Goal: Communication & Community: Answer question/provide support

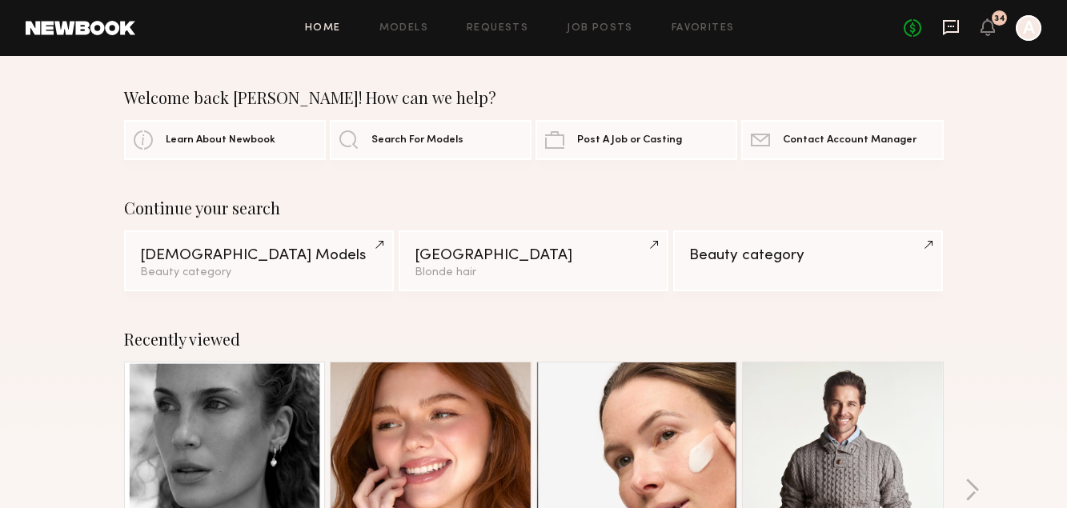
click at [951, 31] on icon at bounding box center [951, 27] width 16 height 15
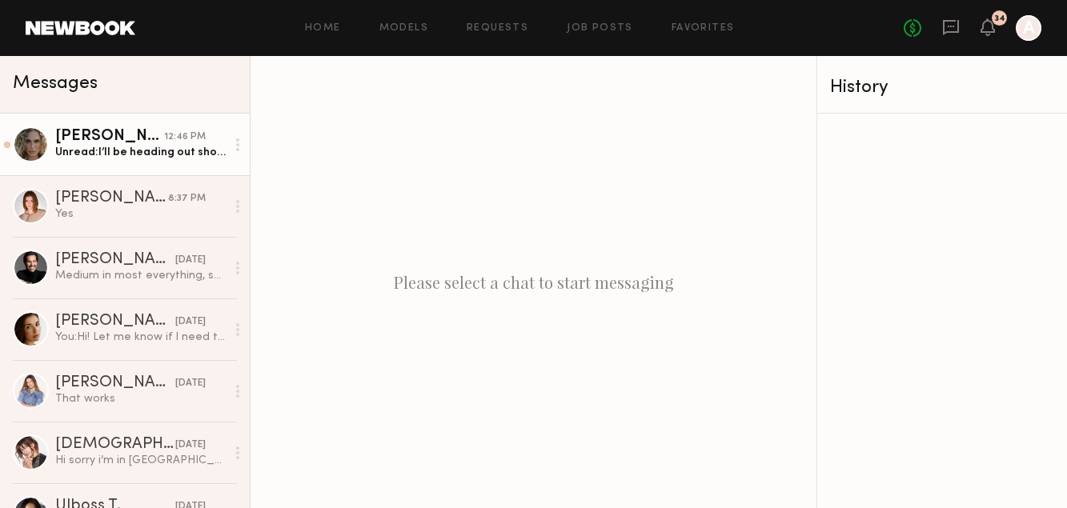
click at [117, 161] on link "[PERSON_NAME] 12:46 PM Unread: I’ll be heading out shortly so let me know any d…" at bounding box center [125, 145] width 250 height 62
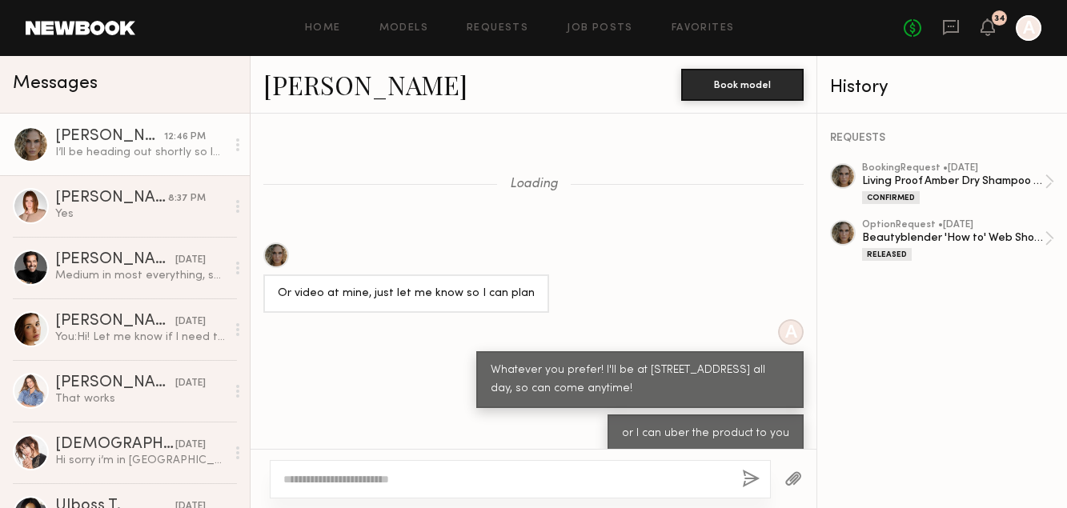
scroll to position [733, 0]
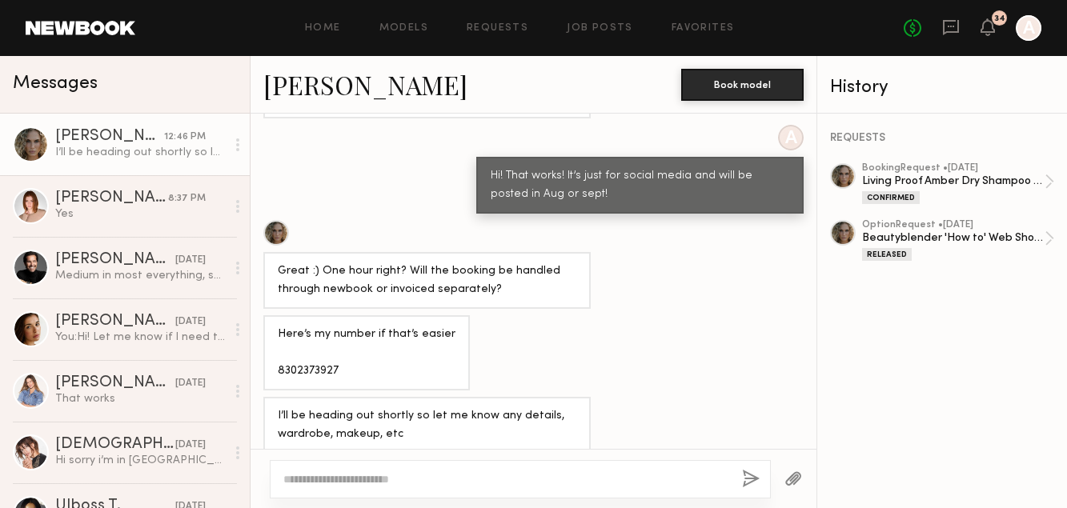
click at [458, 490] on div at bounding box center [520, 479] width 501 height 38
click at [470, 477] on textarea at bounding box center [506, 479] width 446 height 16
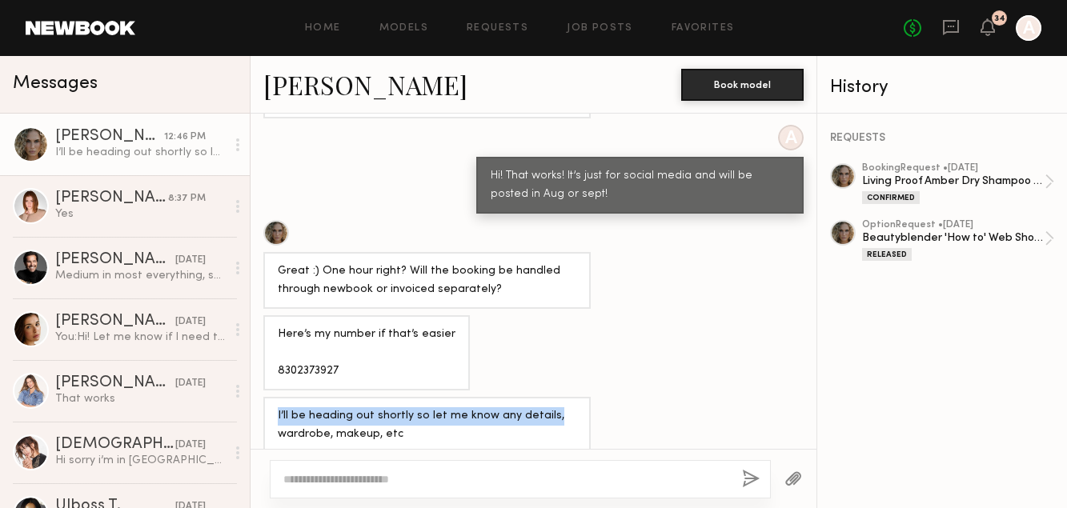
drag, startPoint x: 653, startPoint y: 403, endPoint x: 440, endPoint y: 391, distance: 213.2
click at [439, 397] on div "I’ll be heading out shortly so let me know any details, wardrobe, makeup, etc" at bounding box center [533, 425] width 566 height 57
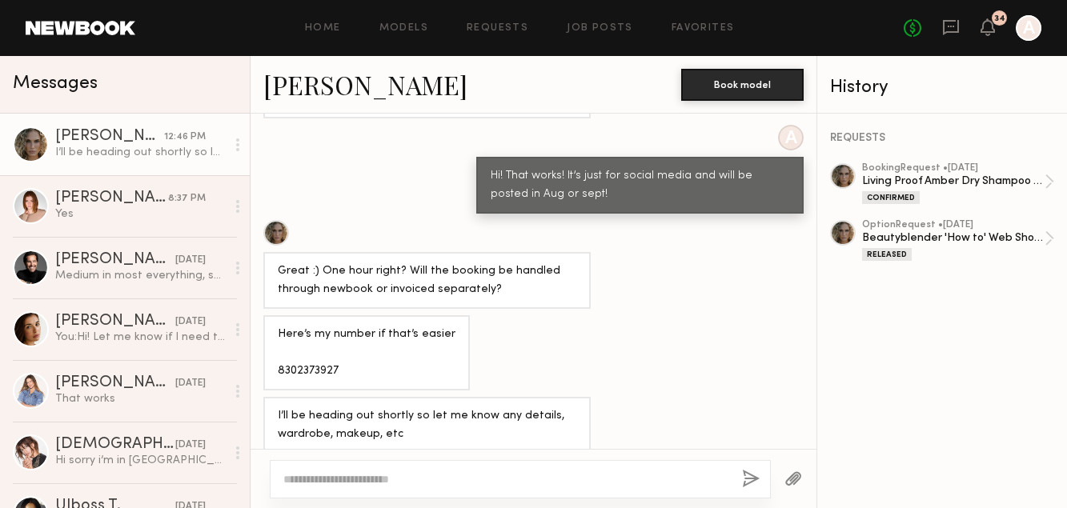
click at [480, 413] on div "I’ll be heading out shortly so let me know any details, wardrobe, makeup, etc" at bounding box center [427, 425] width 299 height 37
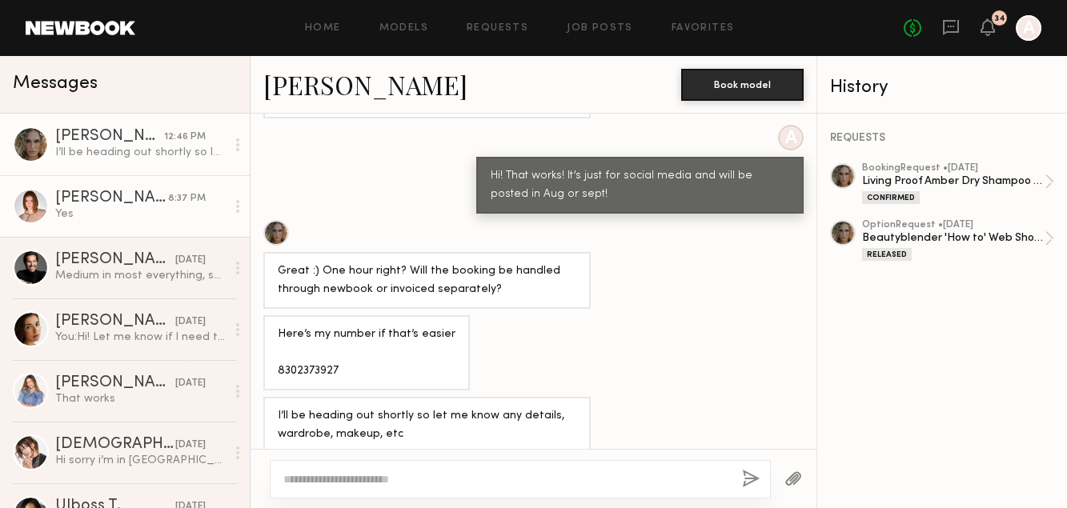
click at [90, 212] on div "Yes" at bounding box center [140, 213] width 170 height 15
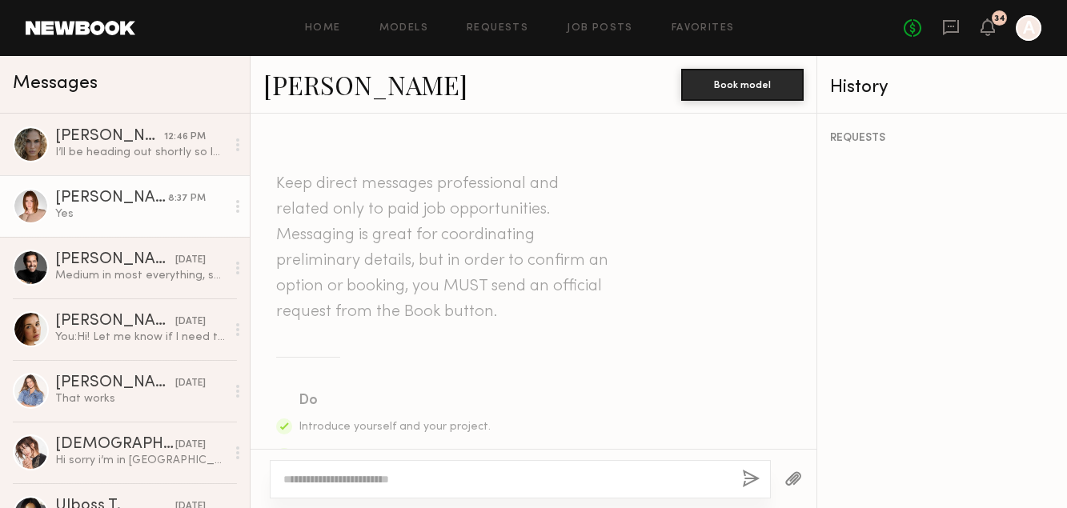
scroll to position [882, 0]
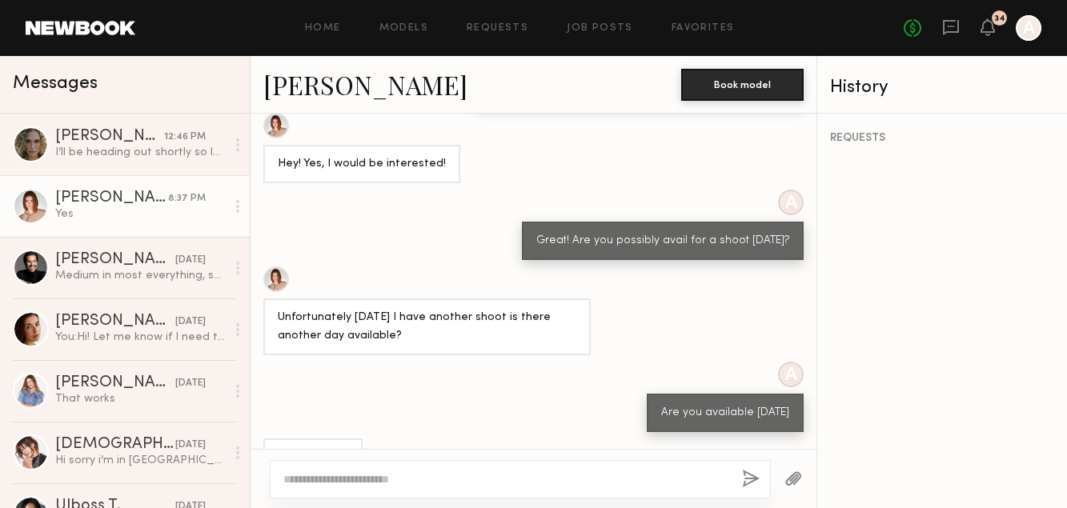
click at [379, 483] on textarea at bounding box center [506, 479] width 446 height 16
type textarea "**********"
click at [752, 474] on button "button" at bounding box center [751, 480] width 18 height 20
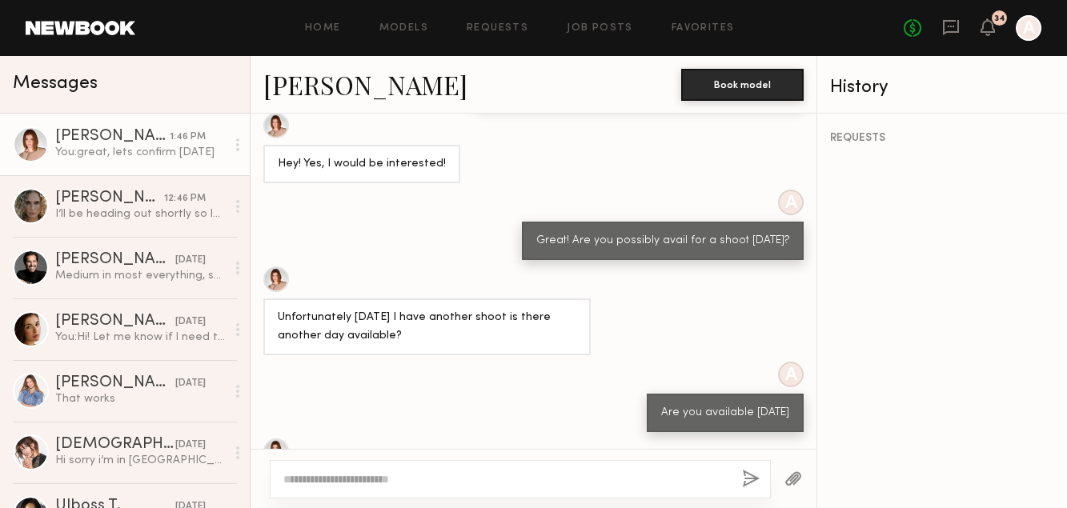
scroll to position [1203, 0]
